Goal: Task Accomplishment & Management: Manage account settings

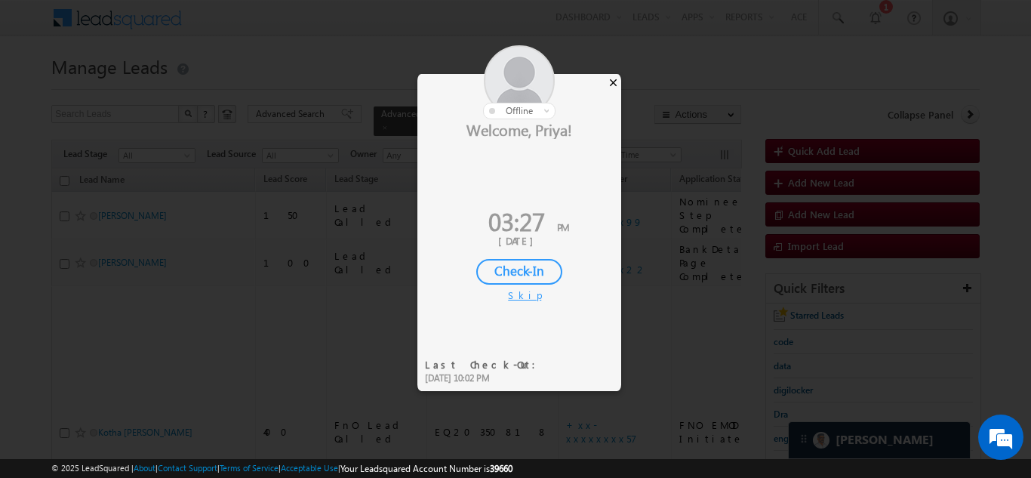
click at [613, 84] on div "×" at bounding box center [613, 82] width 16 height 17
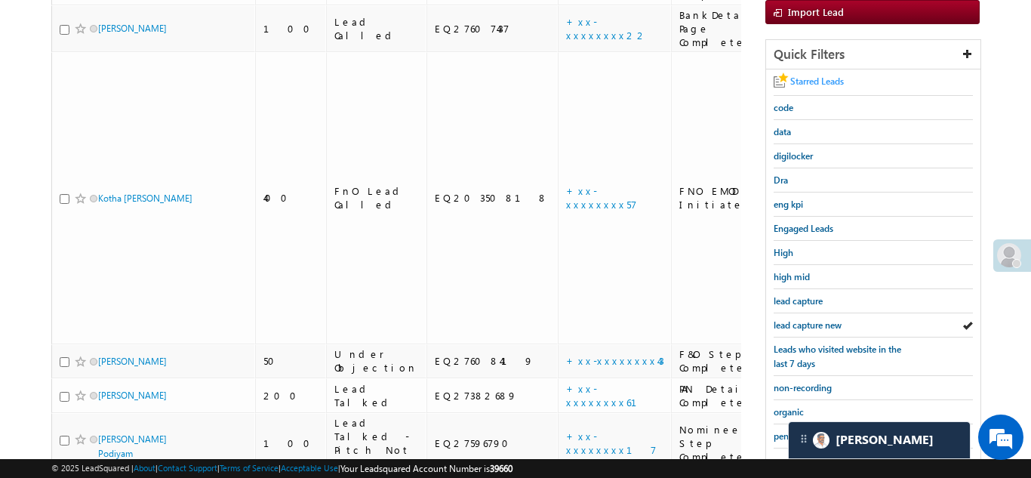
scroll to position [257, 0]
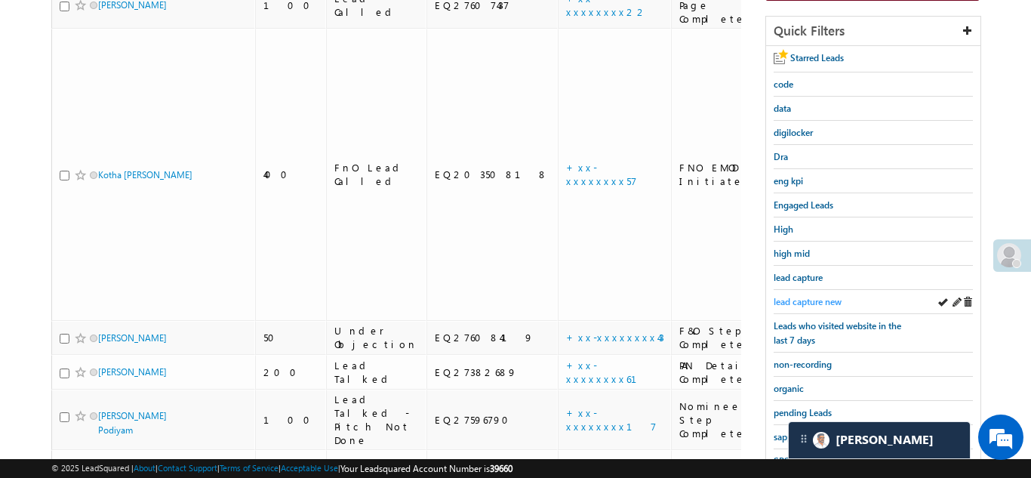
click at [809, 296] on span "lead capture new" at bounding box center [807, 301] width 68 height 11
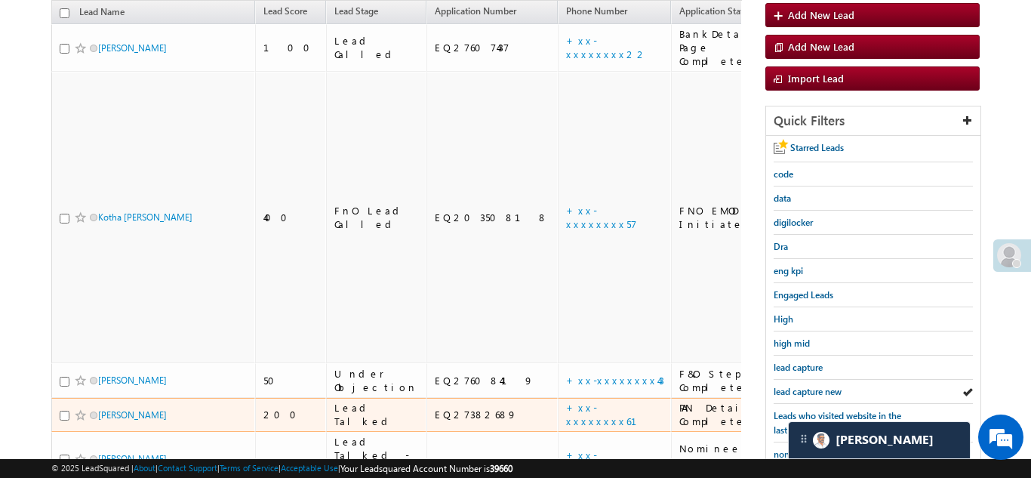
scroll to position [136, 0]
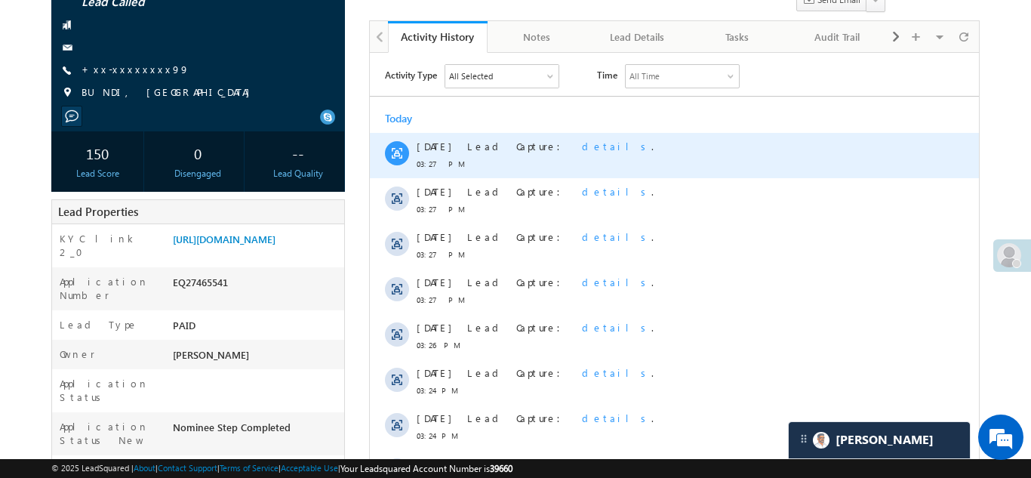
scroll to position [112, 0]
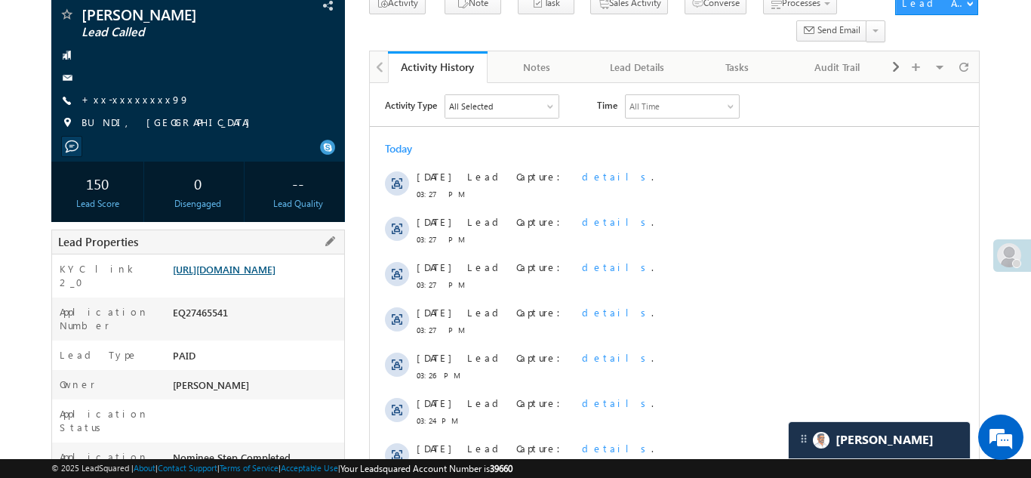
click at [275, 275] on link "[URL][DOMAIN_NAME]" at bounding box center [224, 269] width 103 height 13
click at [255, 275] on link "[URL][DOMAIN_NAME]" at bounding box center [224, 269] width 103 height 13
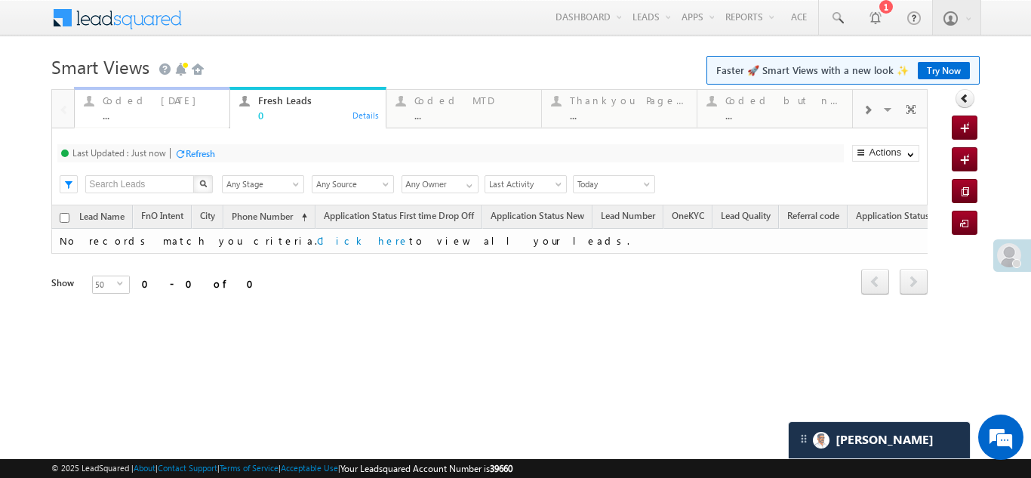
click at [149, 112] on div "..." at bounding box center [162, 114] width 118 height 11
